Goal: Complete application form

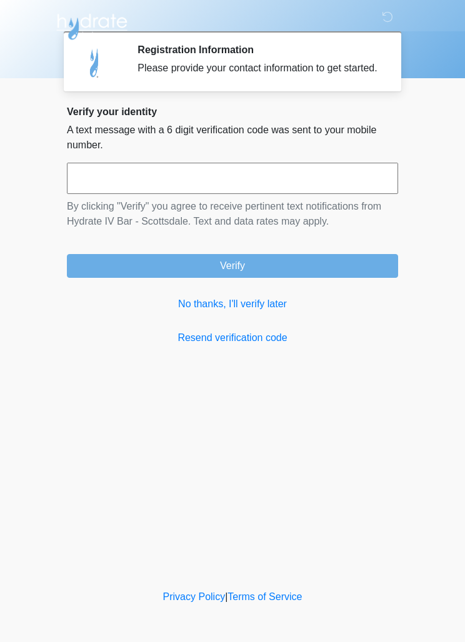
click at [271, 194] on input "text" at bounding box center [233, 178] width 332 height 31
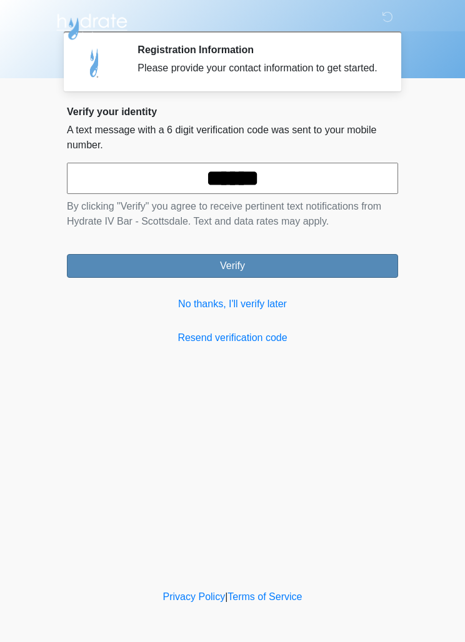
type input "******"
click at [286, 275] on button "Verify" at bounding box center [233, 266] width 332 height 24
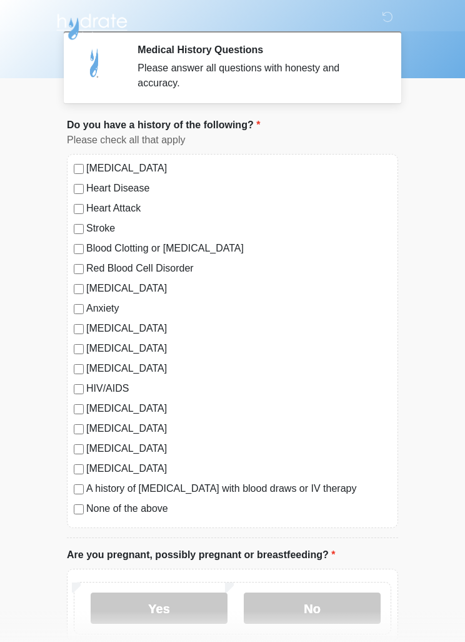
click at [133, 514] on label "None of the above" at bounding box center [238, 508] width 305 height 15
click at [346, 505] on label "None of the above" at bounding box center [238, 508] width 305 height 15
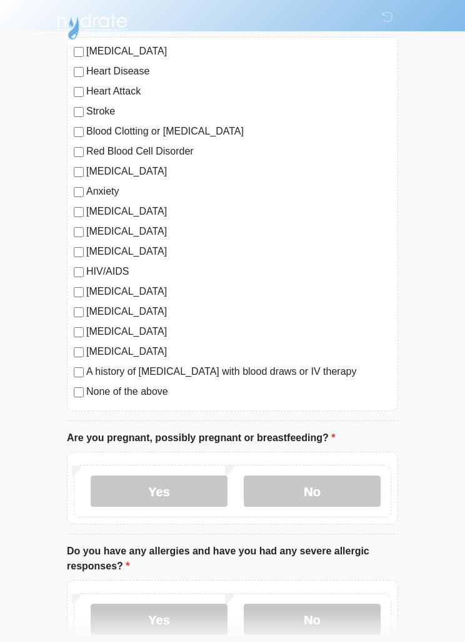
scroll to position [116, 0]
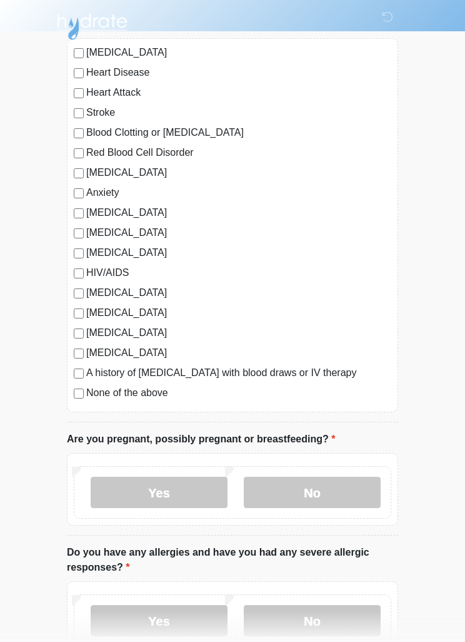
click at [152, 398] on label "None of the above" at bounding box center [238, 392] width 305 height 15
click at [169, 495] on label "Yes" at bounding box center [159, 492] width 137 height 31
click at [292, 489] on label "No" at bounding box center [312, 492] width 137 height 31
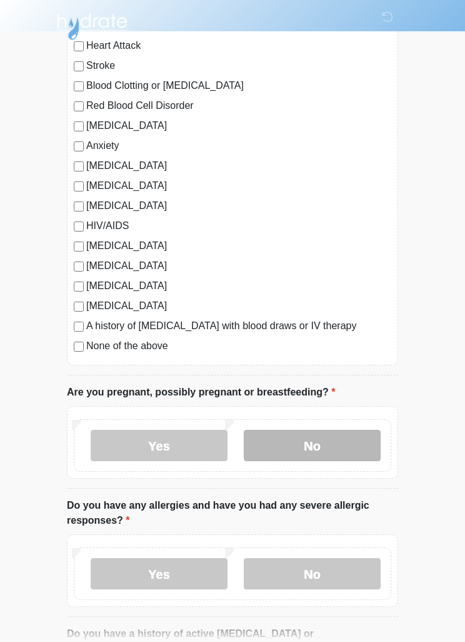
scroll to position [210, 0]
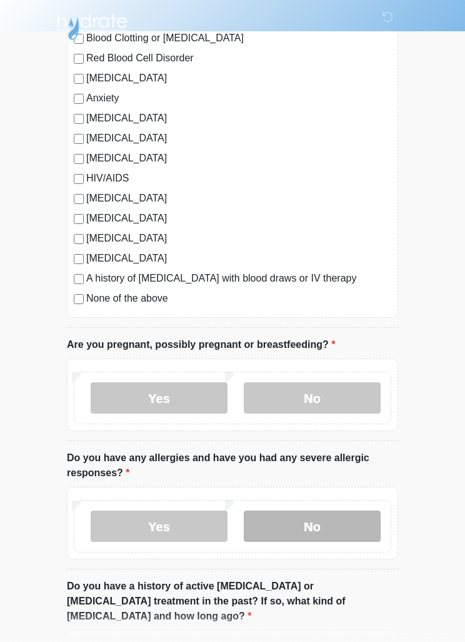
click at [310, 533] on label "No" at bounding box center [312, 525] width 137 height 31
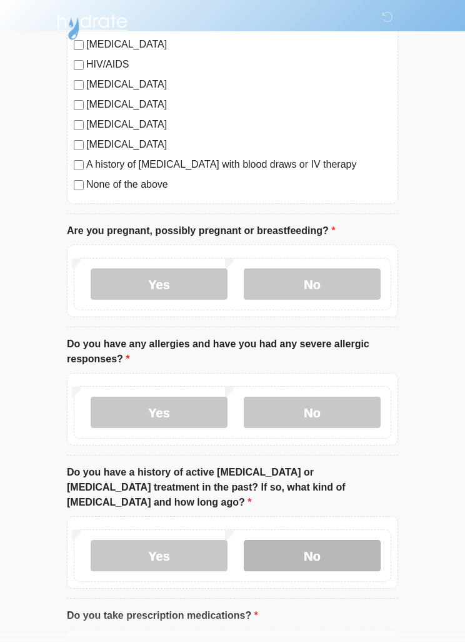
click at [308, 550] on label "No" at bounding box center [312, 555] width 137 height 31
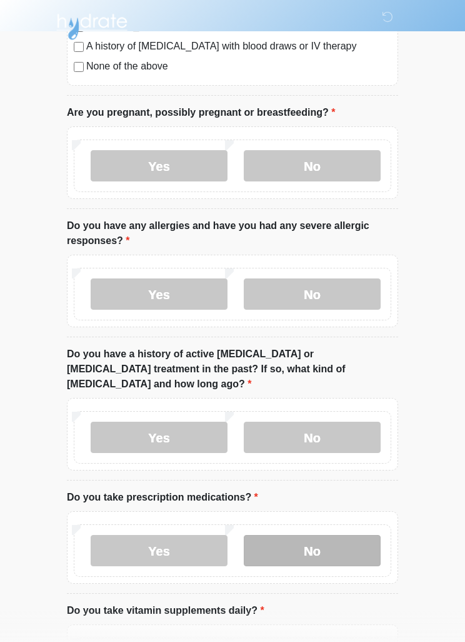
click at [315, 541] on label "No" at bounding box center [312, 550] width 137 height 31
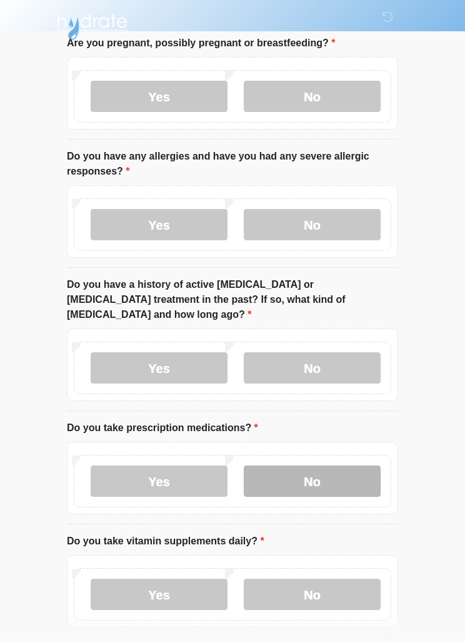
scroll to position [552, 0]
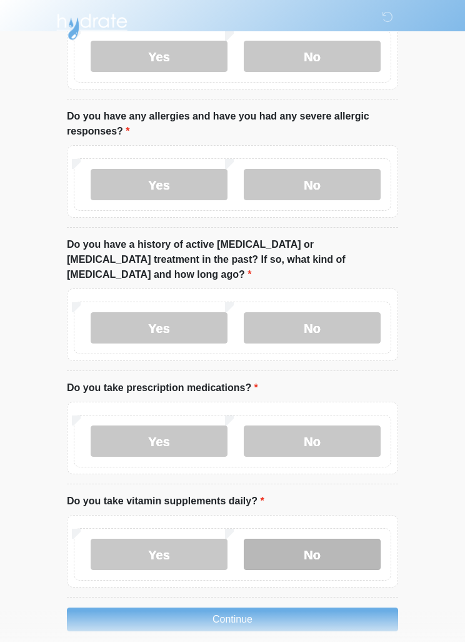
click at [313, 540] on label "No" at bounding box center [312, 554] width 137 height 31
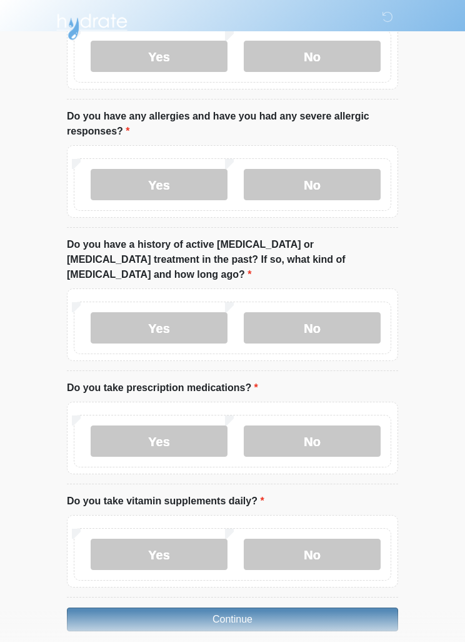
click at [281, 609] on button "Continue" at bounding box center [233, 619] width 332 height 24
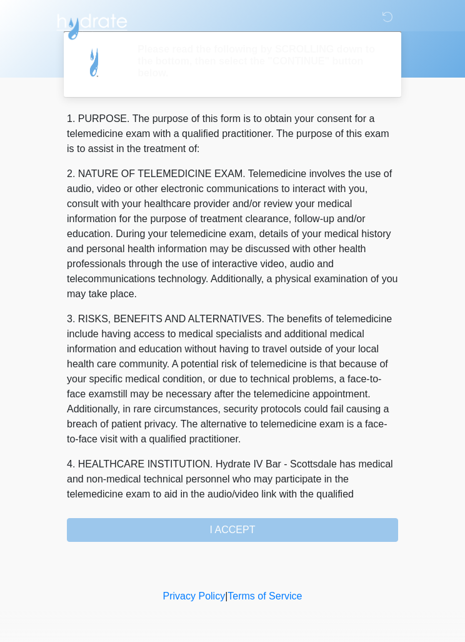
scroll to position [0, 0]
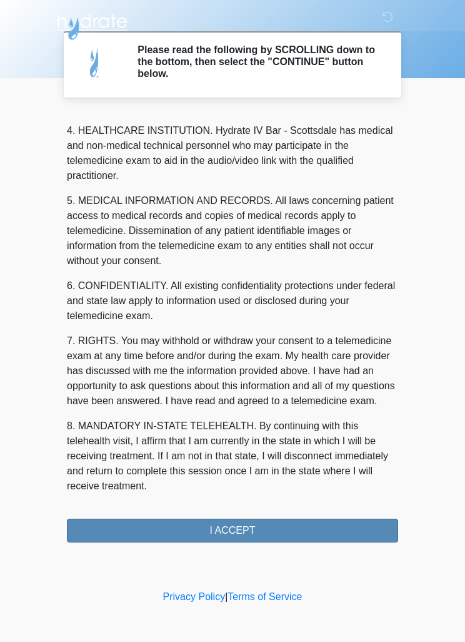
click at [270, 534] on button "I ACCEPT" at bounding box center [233, 531] width 332 height 24
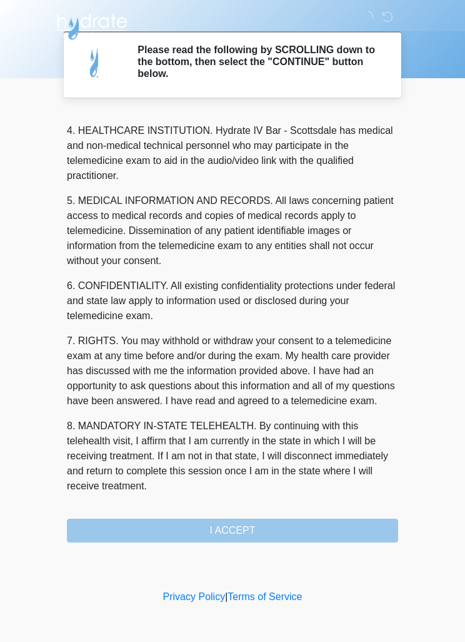
scroll to position [349, 0]
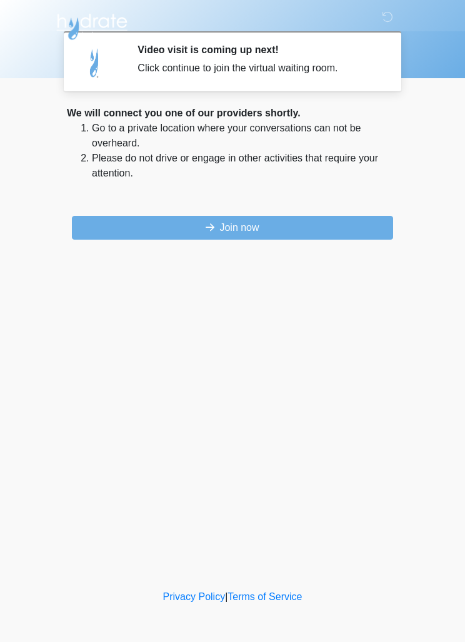
click at [245, 206] on div "We will connect you one of our providers shortly. Go to a private location wher…" at bounding box center [233, 173] width 332 height 134
click at [233, 200] on p at bounding box center [233, 198] width 332 height 15
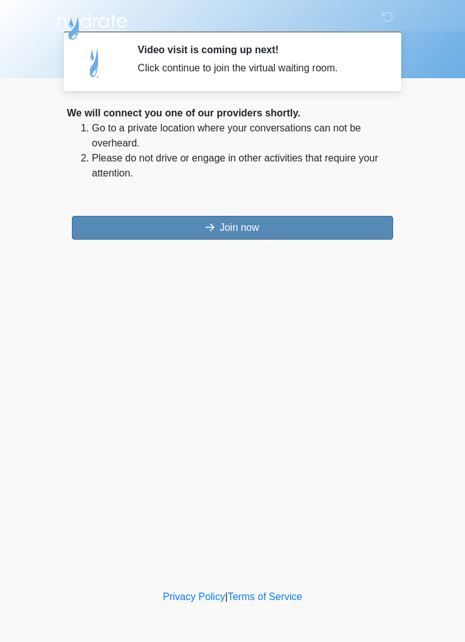
click at [245, 227] on button "Join now" at bounding box center [233, 228] width 322 height 24
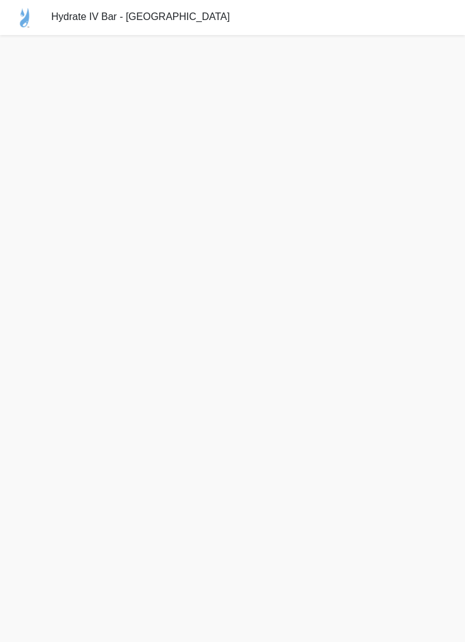
scroll to position [4, 0]
